Goal: Use online tool/utility: Utilize a website feature to perform a specific function

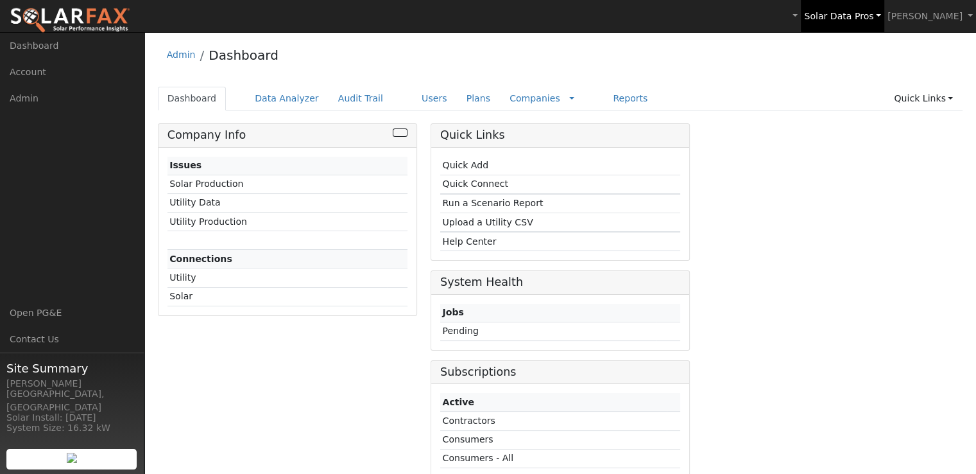
click at [866, 17] on span "Solar Data Pros" at bounding box center [838, 16] width 69 height 10
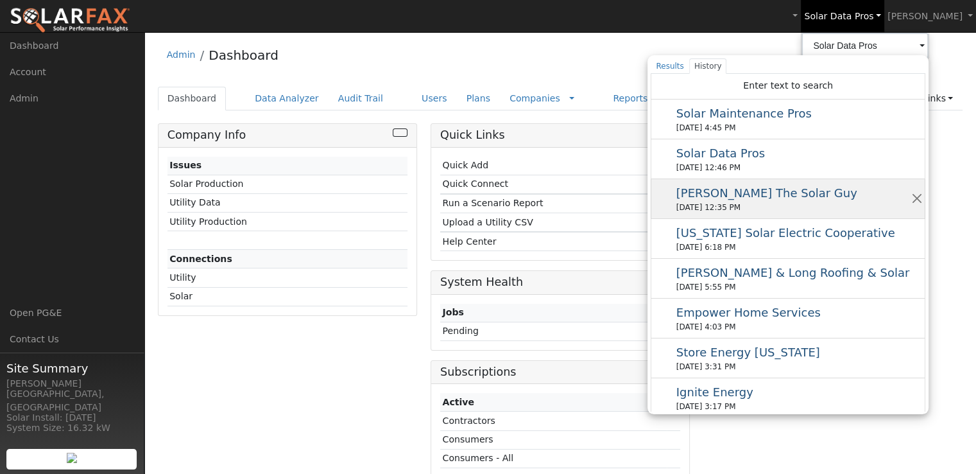
click at [732, 202] on div "08/20/2025 12:35 PM" at bounding box center [793, 208] width 234 height 12
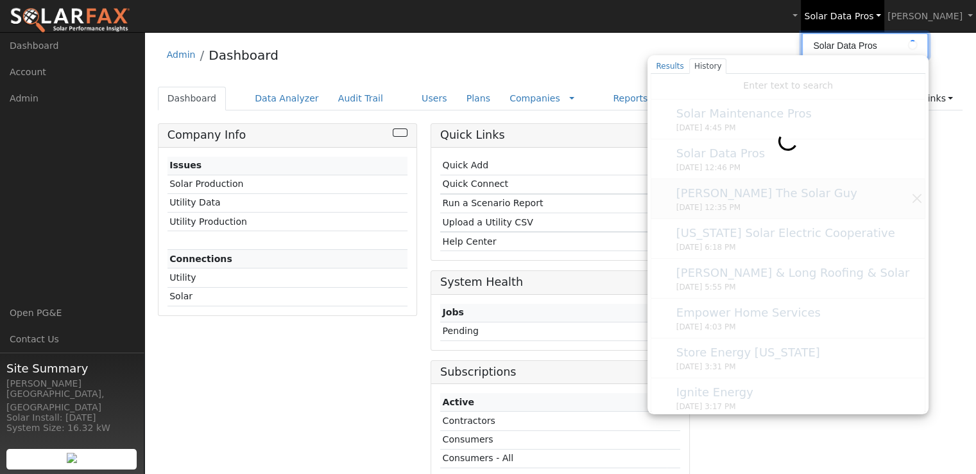
type input "[PERSON_NAME] The Solar Guy"
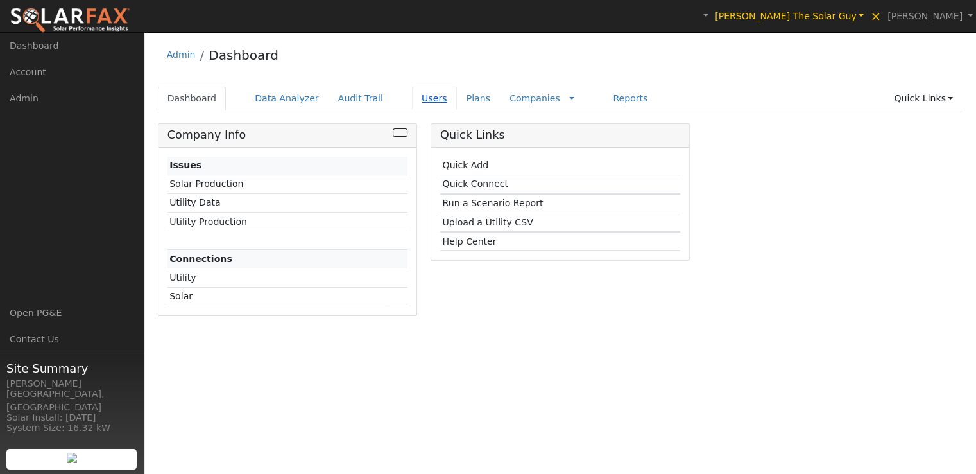
click at [412, 95] on link "Users" at bounding box center [434, 99] width 45 height 24
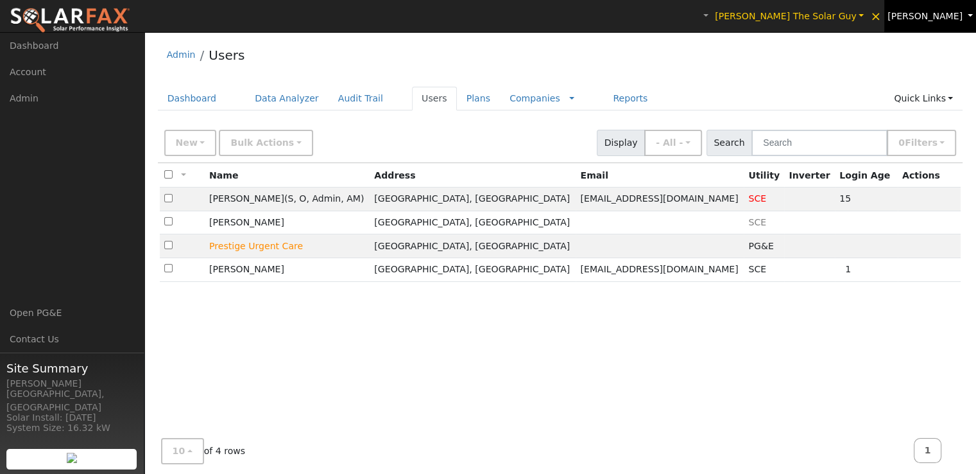
click at [927, 14] on span "Leroy Coffman" at bounding box center [925, 16] width 75 height 10
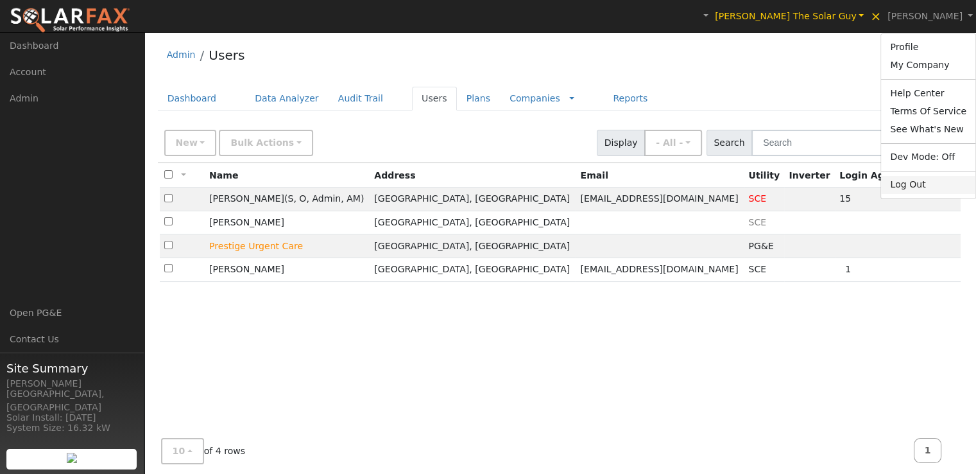
click at [916, 191] on link "Log Out" at bounding box center [928, 185] width 94 height 18
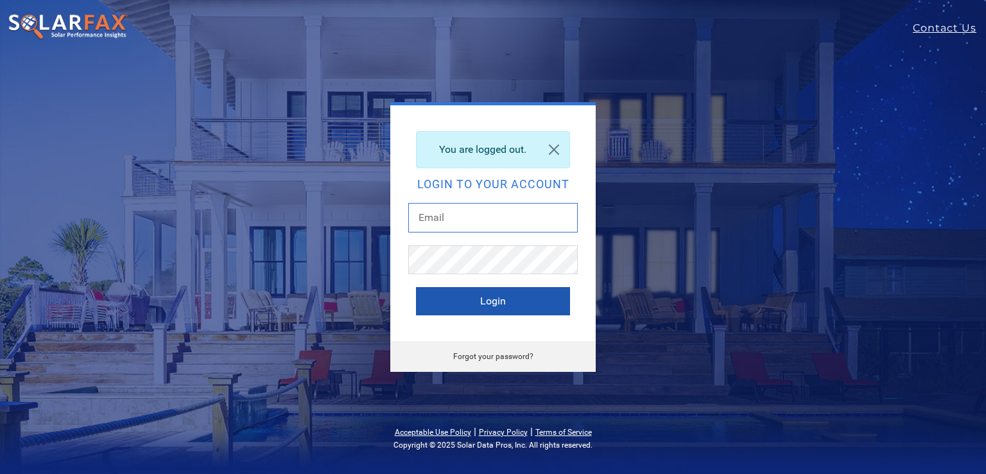
type input "[PERSON_NAME][EMAIL_ADDRESS][DOMAIN_NAME]"
click at [531, 300] on button "Login" at bounding box center [493, 301] width 154 height 28
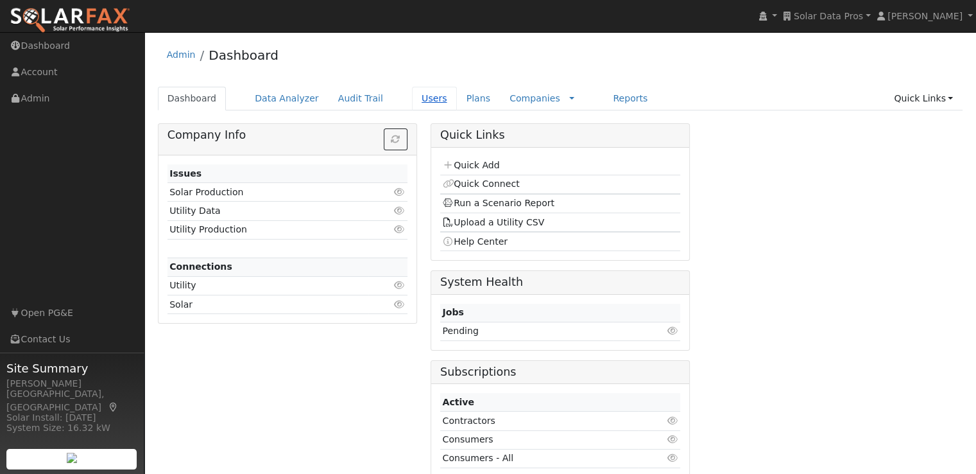
click at [412, 98] on link "Users" at bounding box center [434, 99] width 45 height 24
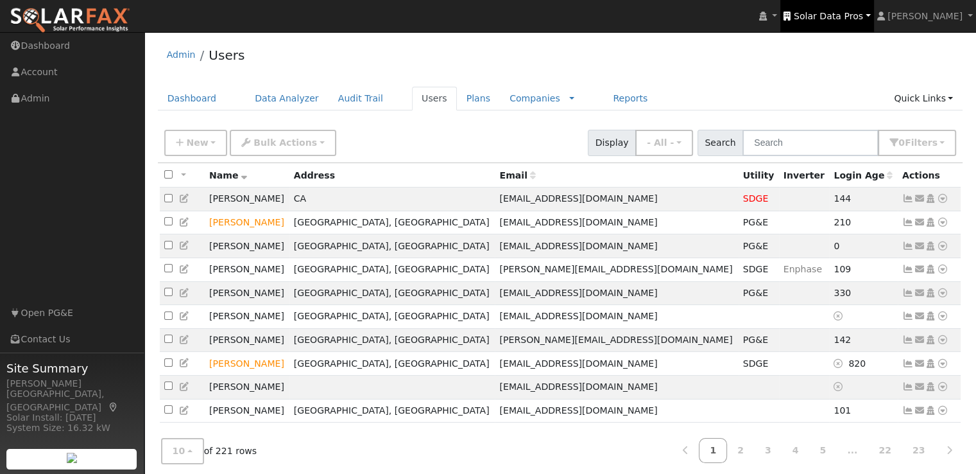
click at [829, 26] on link "Solar Data Pros" at bounding box center [826, 16] width 93 height 32
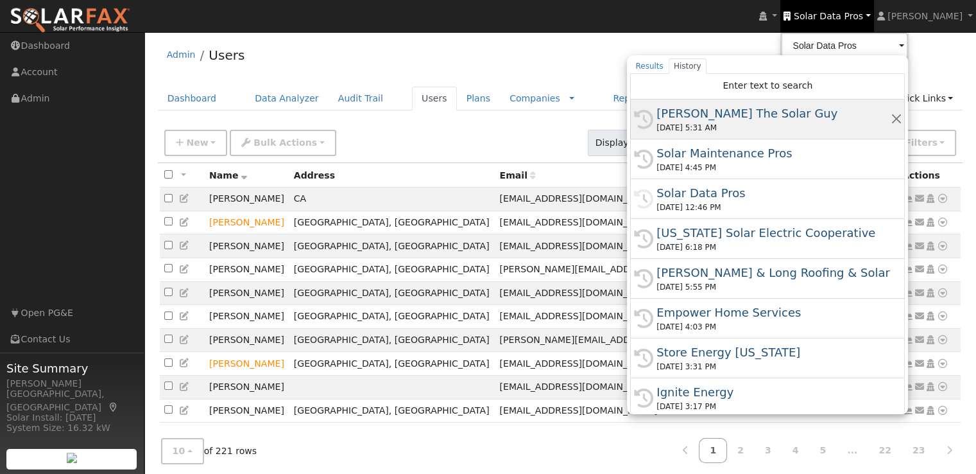
click at [714, 116] on div "[PERSON_NAME] The Solar Guy" at bounding box center [774, 113] width 234 height 17
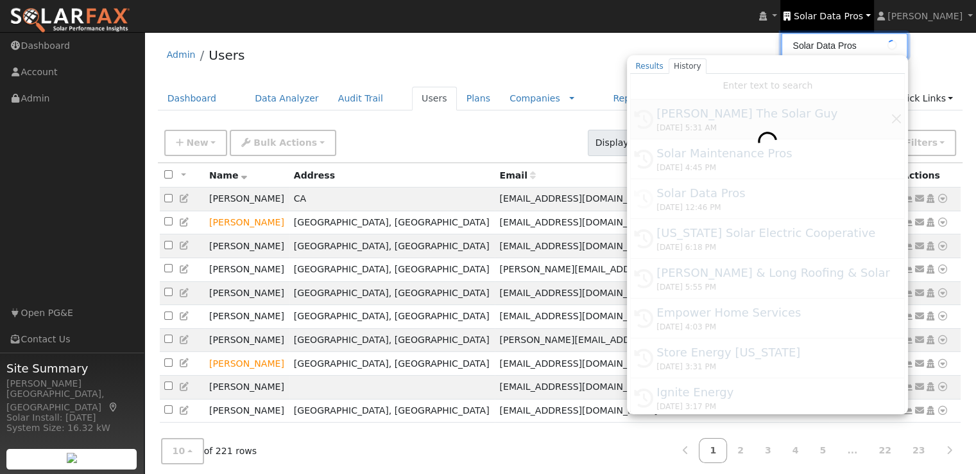
type input "[PERSON_NAME] The Solar Guy"
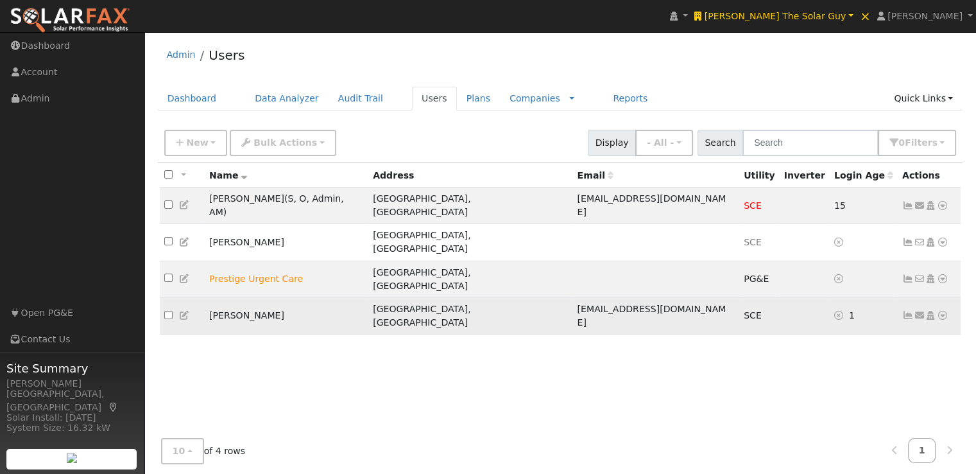
click at [945, 311] on icon at bounding box center [943, 315] width 12 height 9
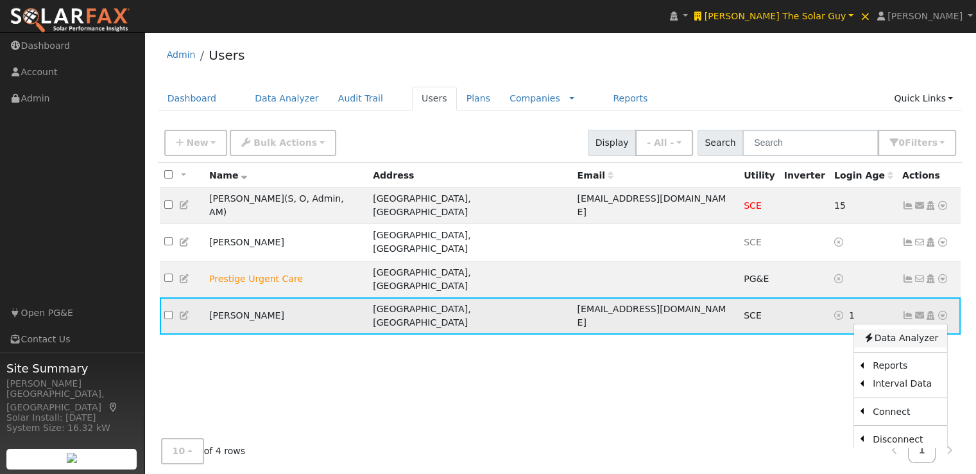
click at [894, 329] on link "Data Analyzer" at bounding box center [900, 338] width 93 height 18
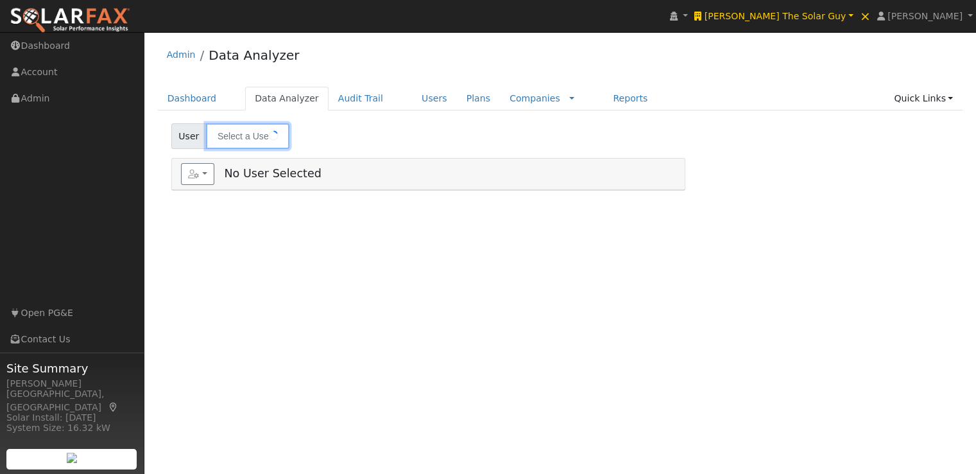
type input "[PERSON_NAME]"
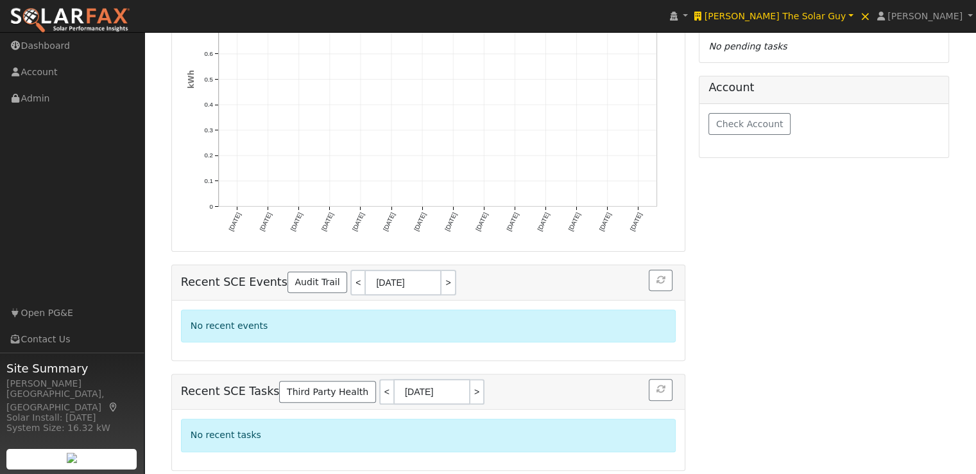
scroll to position [322, 0]
click at [350, 281] on link "<" at bounding box center [357, 283] width 14 height 26
type input "08/20/2025"
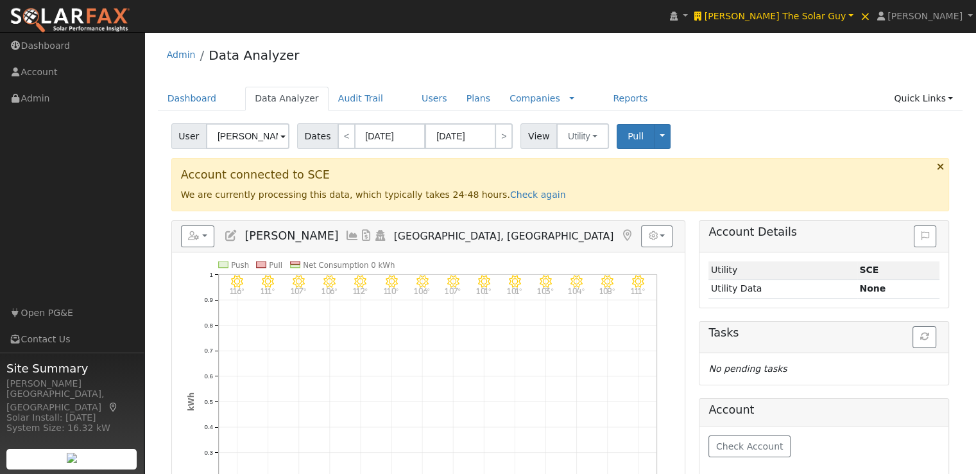
scroll to position [0, 0]
